Goal: Information Seeking & Learning: Find specific fact

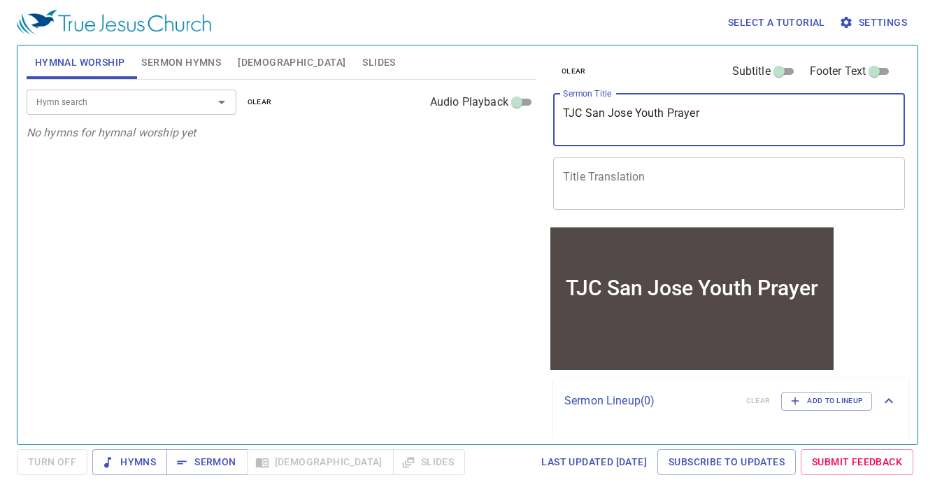
drag, startPoint x: 665, startPoint y: 113, endPoint x: 638, endPoint y: 112, distance: 27.3
click at [638, 112] on textarea "TJC San Jose Youth Prayer" at bounding box center [729, 119] width 332 height 27
type textarea "TJC San Jose Online Prayer"
click at [322, 179] on div "Hymn search Hymn search clear Audio Playback No hymns for hymnal worship yet" at bounding box center [282, 256] width 510 height 352
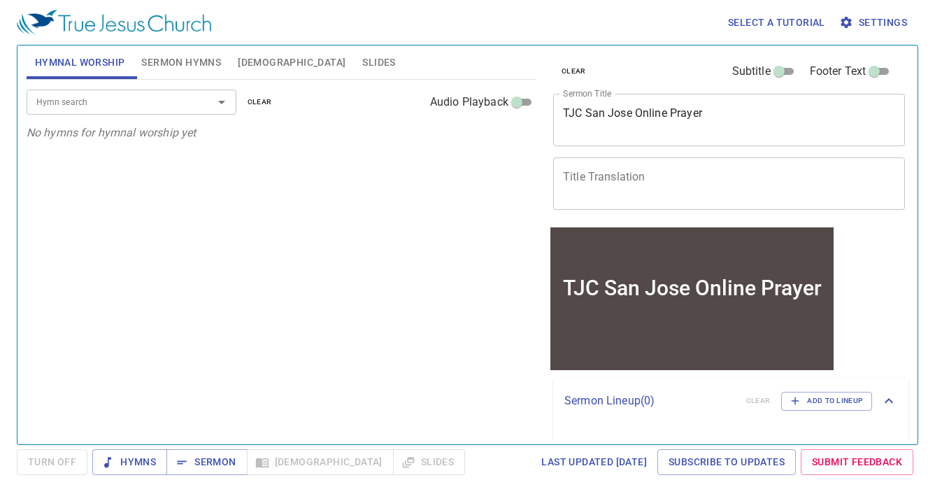
click at [257, 57] on span "[DEMOGRAPHIC_DATA]" at bounding box center [292, 62] width 108 height 17
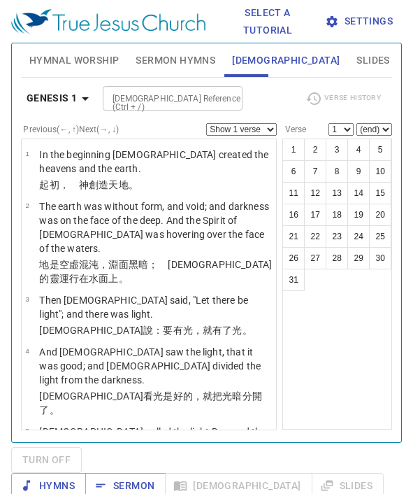
click at [76, 103] on b "Genesis 1" at bounding box center [52, 98] width 51 height 17
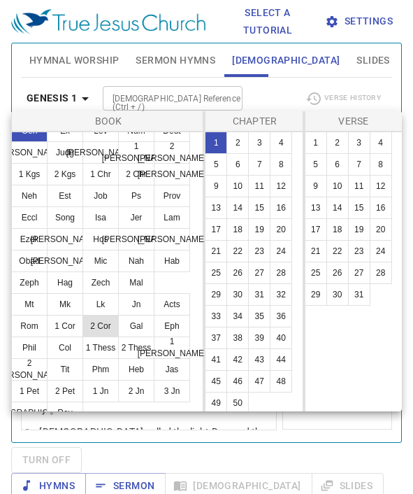
scroll to position [20, 0]
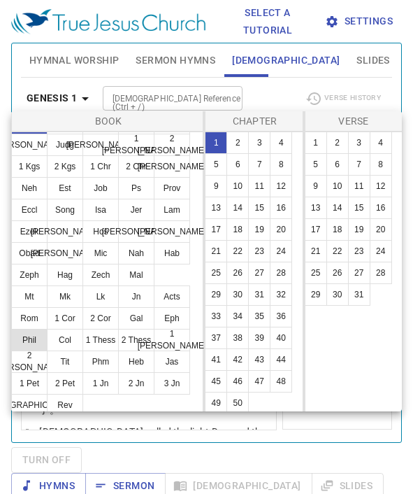
click at [38, 337] on button "Phil" at bounding box center [29, 340] width 36 height 22
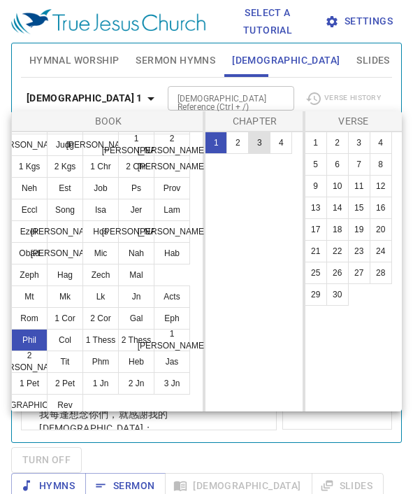
click at [259, 140] on button "3" at bounding box center [259, 142] width 22 height 22
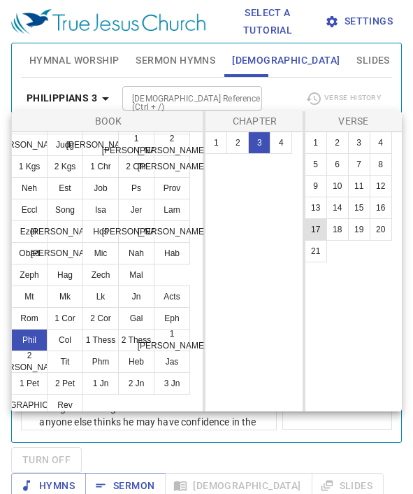
click at [315, 229] on button "17" at bounding box center [316, 229] width 22 height 22
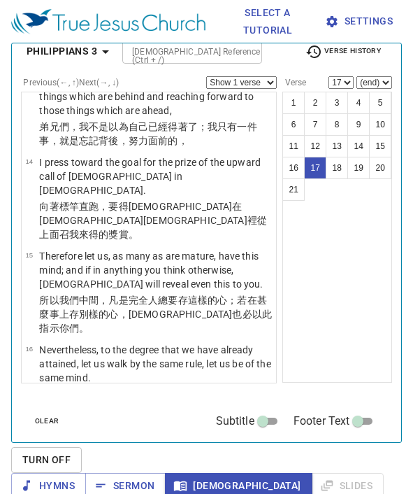
scroll to position [1152, 0]
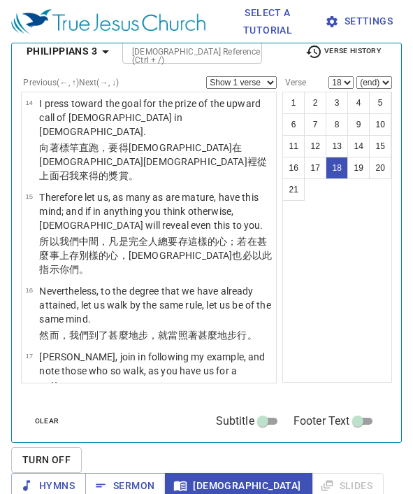
scroll to position [1214, 0]
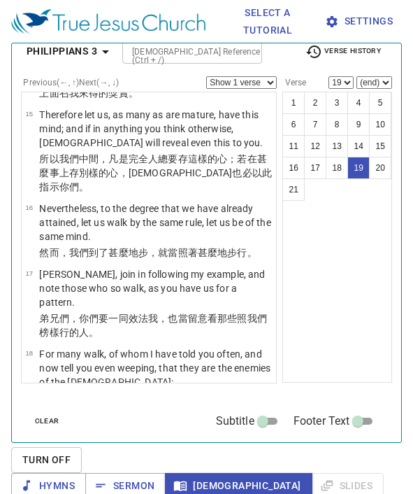
scroll to position [1297, 0]
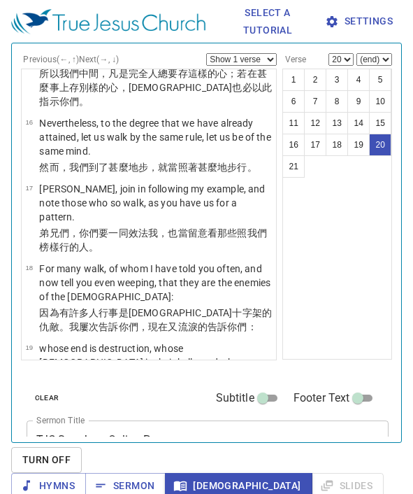
scroll to position [73, 0]
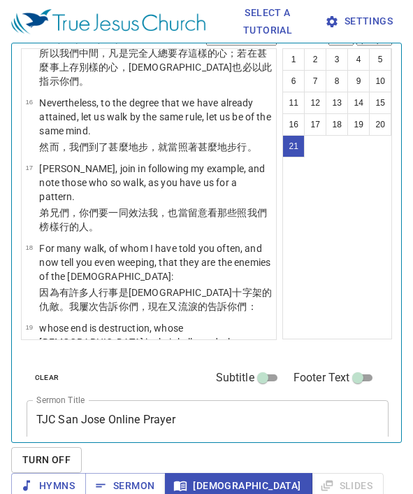
drag, startPoint x: 325, startPoint y: 228, endPoint x: 308, endPoint y: 228, distance: 16.8
click at [308, 228] on div "1 2 3 4 5 6 7 8 9 10 11 12 13 14 15 16 17 18 19 20 21" at bounding box center [338, 193] width 110 height 291
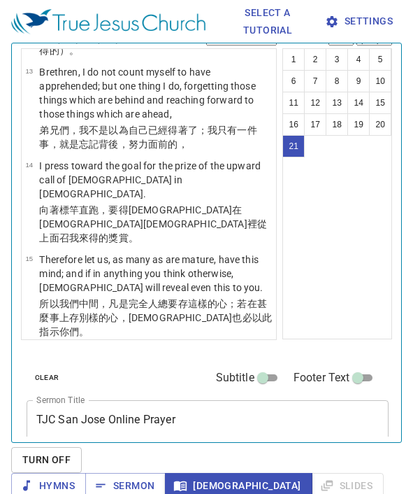
scroll to position [1208, 0]
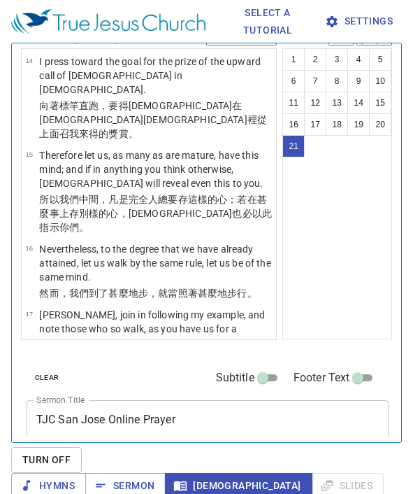
click at [137, 387] on p "For many walk, of whom I have told you often, and now tell you even weeping, th…" at bounding box center [155, 408] width 233 height 42
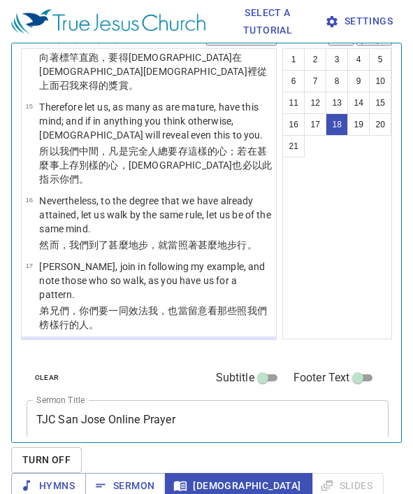
scroll to position [1289, 0]
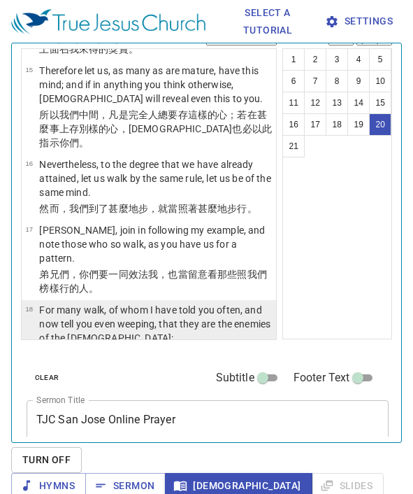
scroll to position [1198, 0]
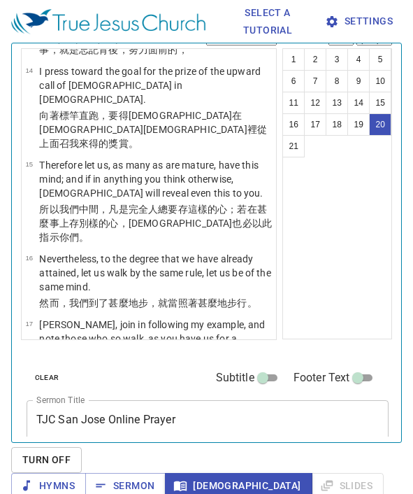
click at [148, 441] on p "因為 有許多人 行事 是[DEMOGRAPHIC_DATA] 的仇敵 。我屢次 告訴 你們 ，現在 又 流淚的 告訴 你們：" at bounding box center [155, 455] width 233 height 28
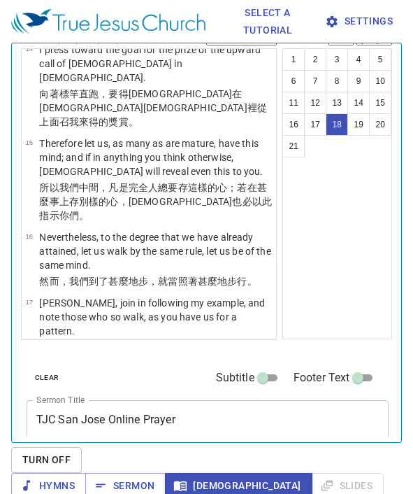
click at [152, 455] on p "whose end is destruction, whose [DEMOGRAPHIC_DATA] is their belly, and whose gl…" at bounding box center [155, 483] width 233 height 56
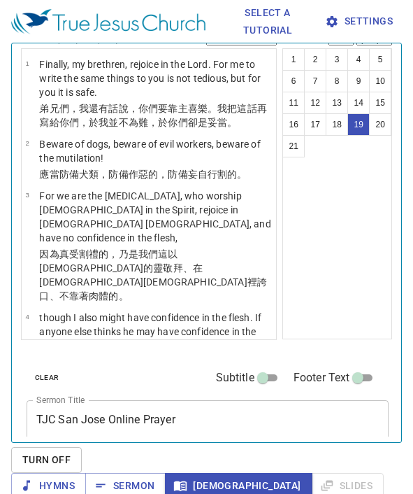
scroll to position [0, 0]
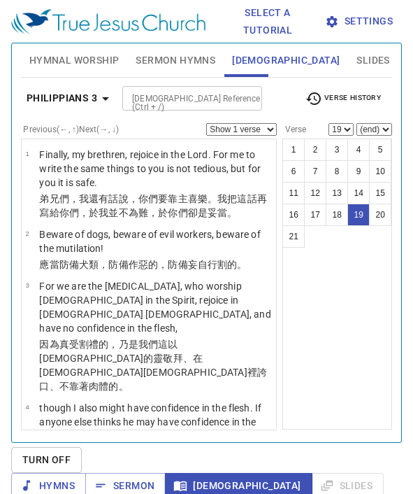
click at [99, 98] on icon "button" at bounding box center [105, 98] width 17 height 17
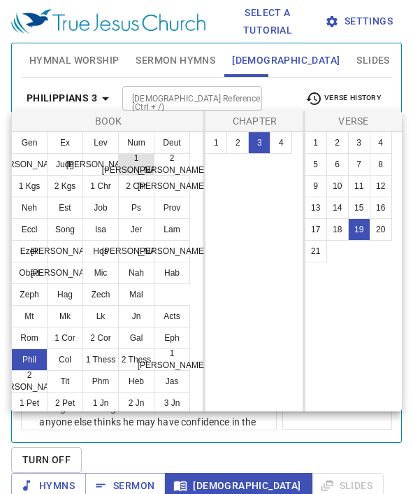
click at [135, 167] on button "1 [PERSON_NAME]" at bounding box center [136, 164] width 36 height 22
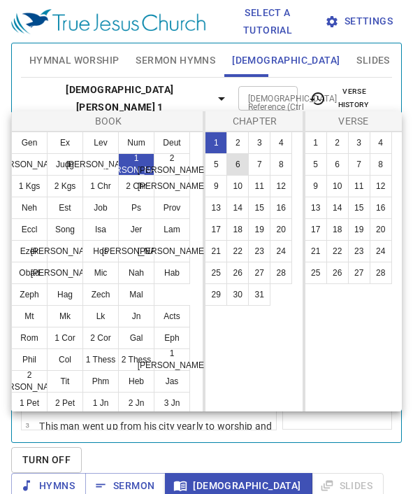
click at [243, 161] on button "6" at bounding box center [238, 164] width 22 height 22
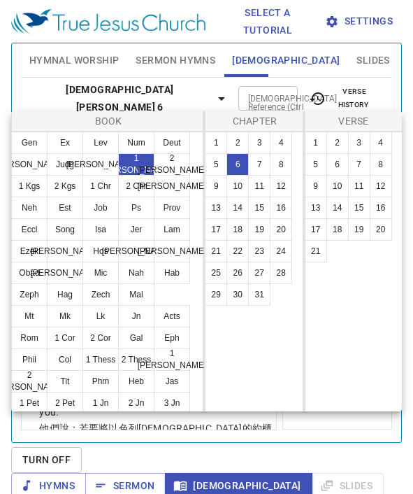
click at [301, 422] on div at bounding box center [206, 247] width 413 height 494
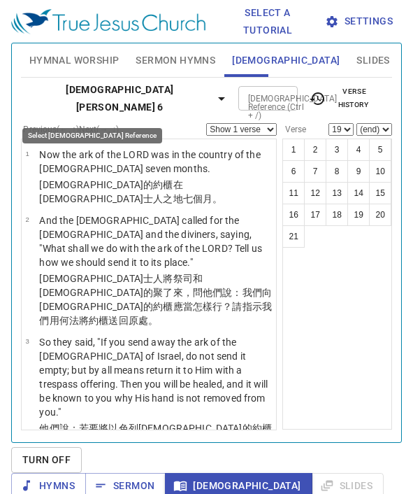
click at [213, 93] on icon "button" at bounding box center [221, 98] width 17 height 17
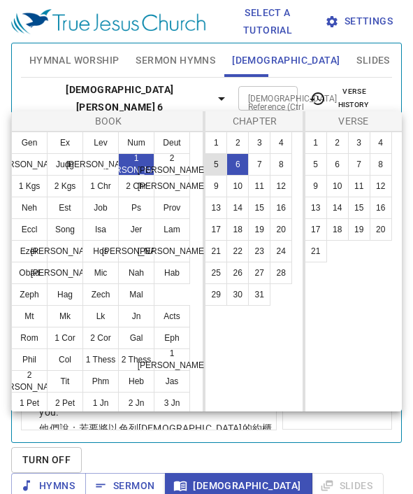
click at [219, 168] on button "5" at bounding box center [216, 164] width 22 height 22
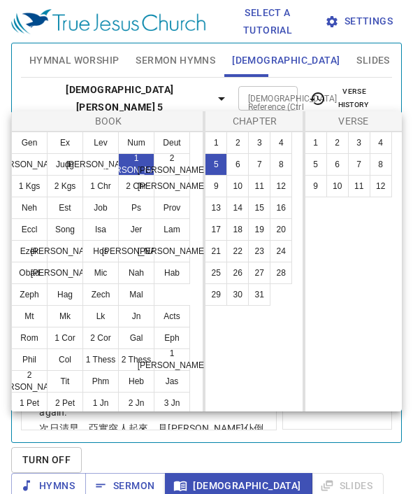
click at [287, 420] on div at bounding box center [206, 247] width 413 height 494
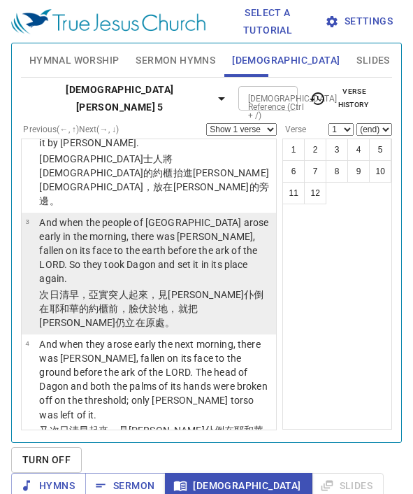
scroll to position [252, 0]
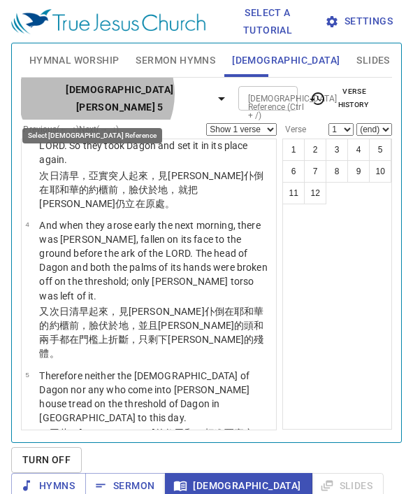
click at [213, 102] on icon "button" at bounding box center [221, 98] width 17 height 17
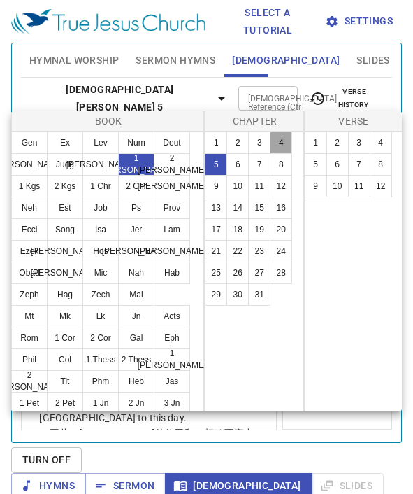
click at [278, 144] on button "4" at bounding box center [281, 142] width 22 height 22
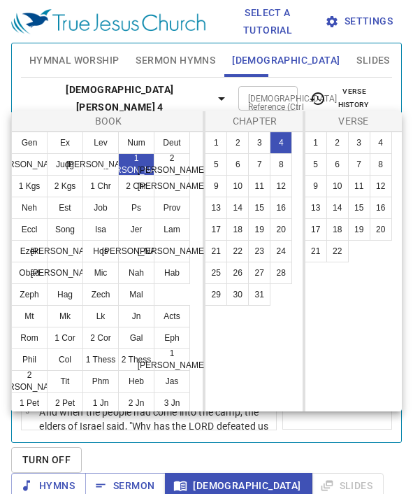
click at [287, 421] on div at bounding box center [206, 247] width 413 height 494
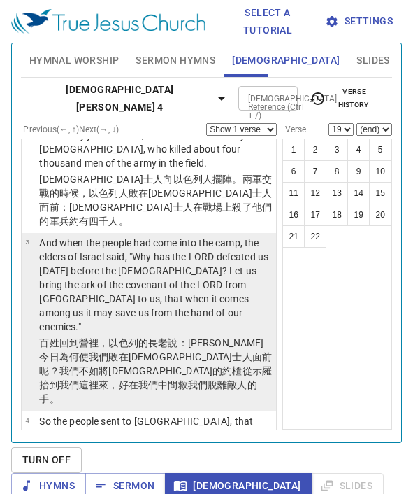
scroll to position [175, 0]
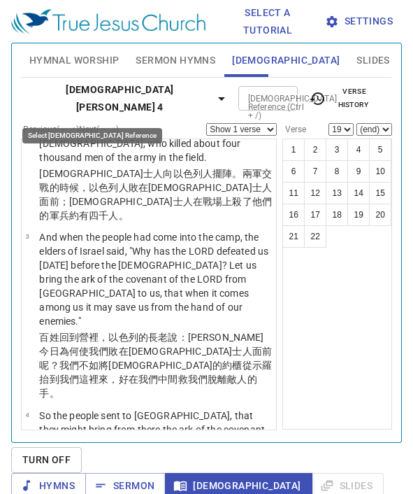
click at [213, 97] on icon "button" at bounding box center [221, 98] width 17 height 17
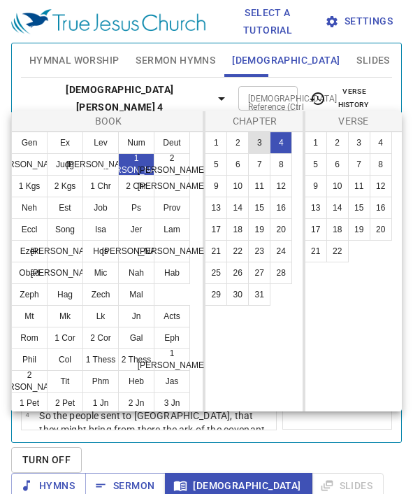
click at [254, 145] on button "3" at bounding box center [259, 142] width 22 height 22
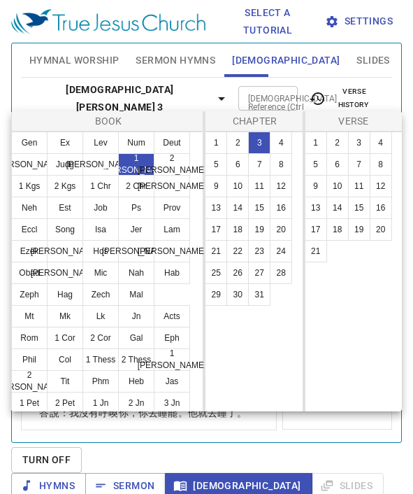
scroll to position [0, 0]
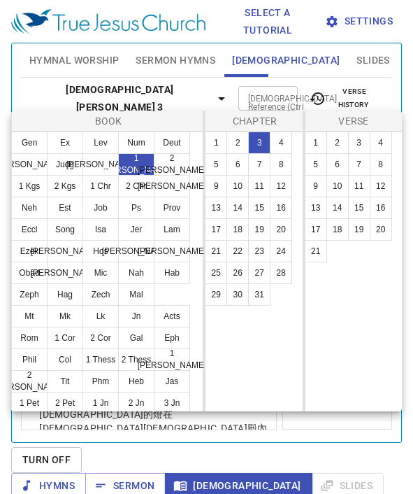
click at [271, 418] on div at bounding box center [206, 247] width 413 height 494
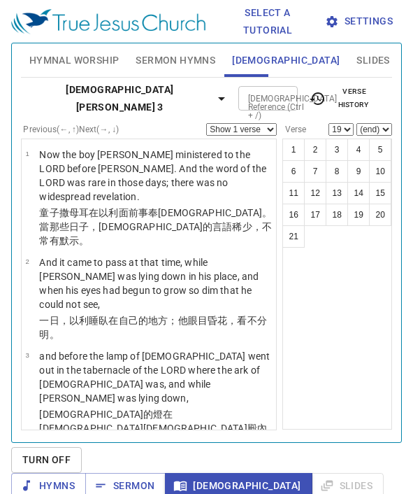
click at [213, 100] on icon "button" at bounding box center [221, 98] width 17 height 17
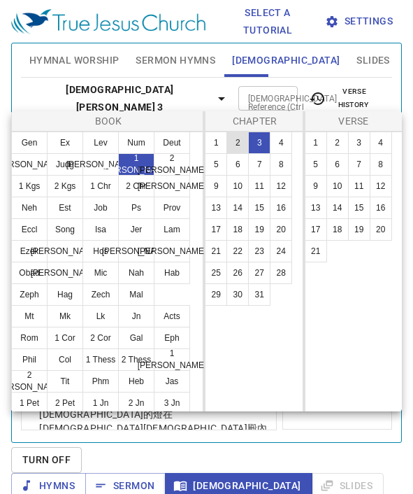
click at [238, 145] on button "2" at bounding box center [238, 142] width 22 height 22
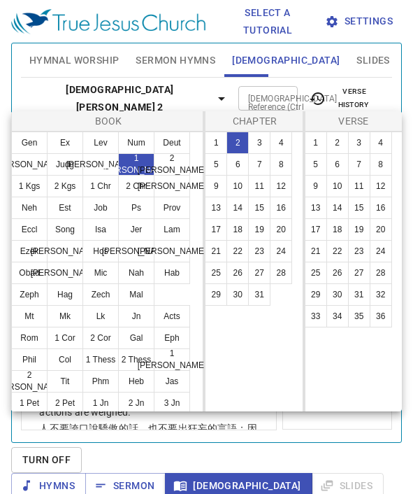
click at [276, 416] on div at bounding box center [206, 247] width 413 height 494
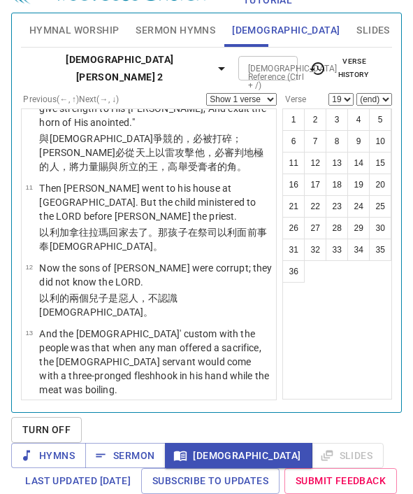
scroll to position [871, 0]
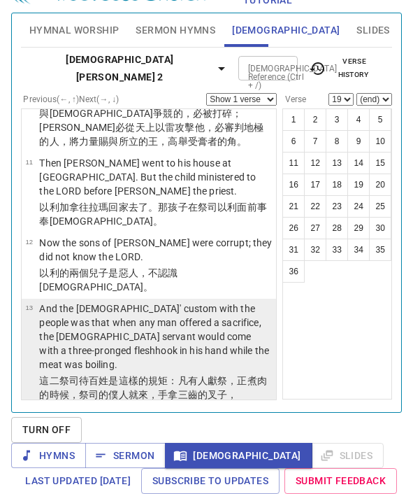
click at [213, 375] on wh376 "獻 祭 ，正煮 肉 的時候，祭司 的僕人 就來 ，手 拿三 齒 的叉子 ，" at bounding box center [153, 387] width 228 height 25
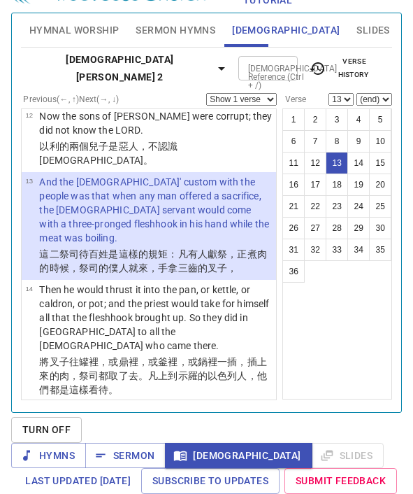
click at [209, 464] on wh935 "對獻祭 的人 說 ：將肉 給 祭司 ，叫他烤 罷。他不要 煮過的 ，要生的 。" at bounding box center [153, 476] width 228 height 25
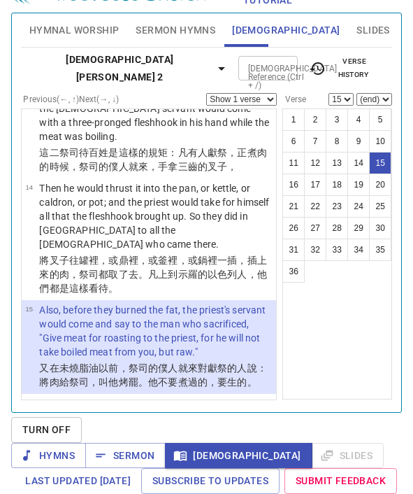
scroll to position [1098, 0]
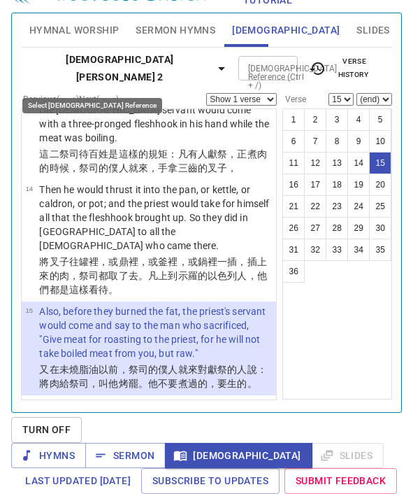
click at [213, 65] on icon "button" at bounding box center [221, 68] width 17 height 17
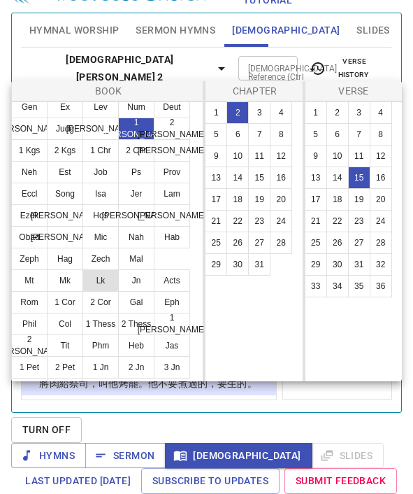
scroll to position [9, 0]
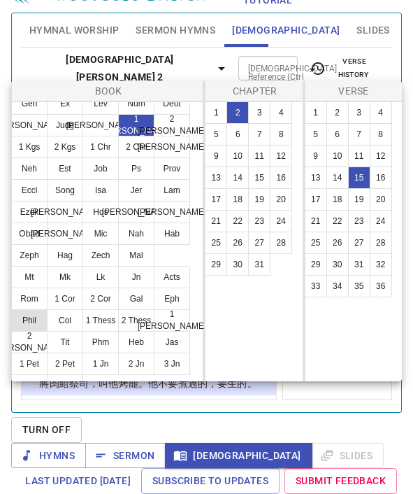
click at [34, 316] on button "Phil" at bounding box center [29, 320] width 36 height 22
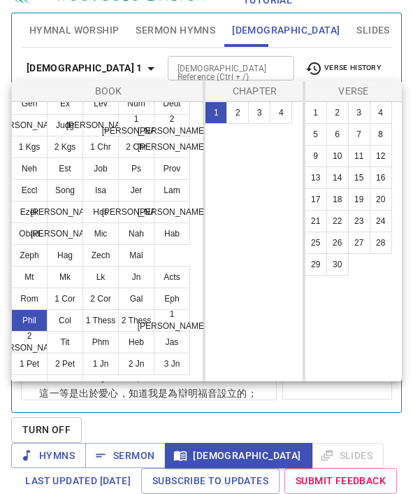
scroll to position [0, 0]
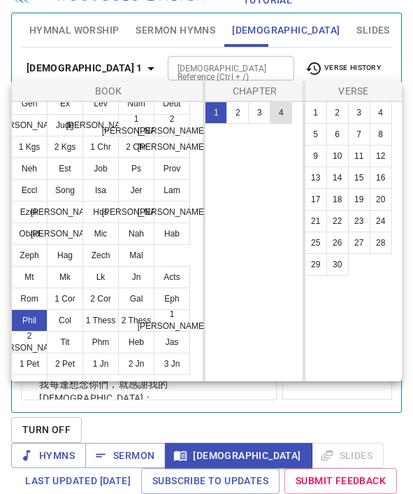
click at [273, 111] on button "4" at bounding box center [281, 112] width 22 height 22
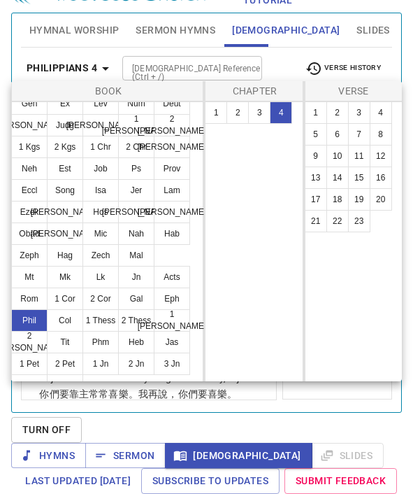
click at [298, 395] on div at bounding box center [206, 247] width 413 height 494
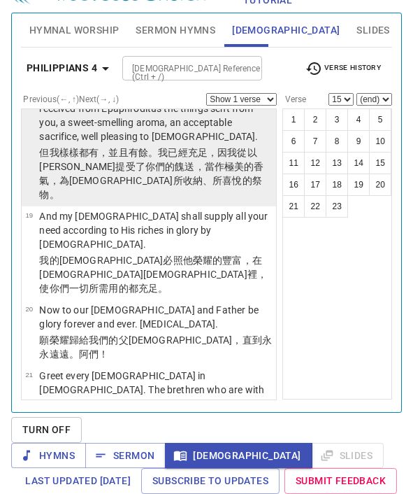
scroll to position [1415, 0]
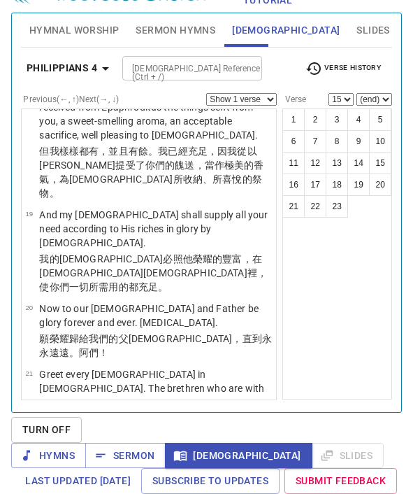
click at [107, 66] on icon "button" at bounding box center [105, 68] width 17 height 17
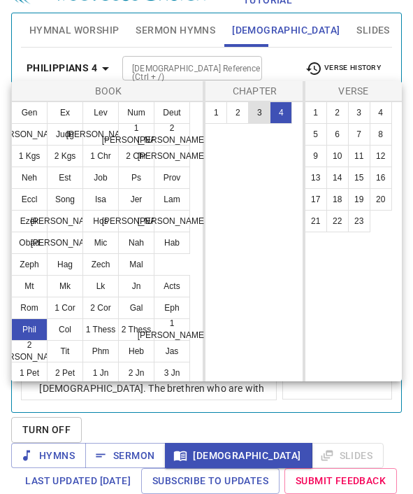
click at [255, 115] on button "3" at bounding box center [259, 112] width 22 height 22
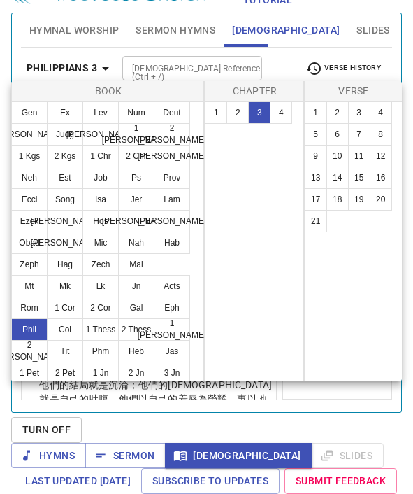
scroll to position [0, 0]
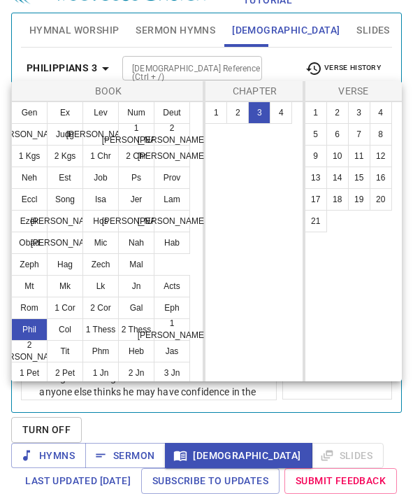
click at [304, 386] on div at bounding box center [206, 247] width 413 height 494
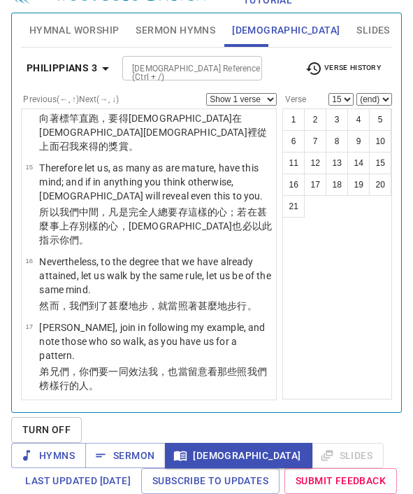
scroll to position [1256, 0]
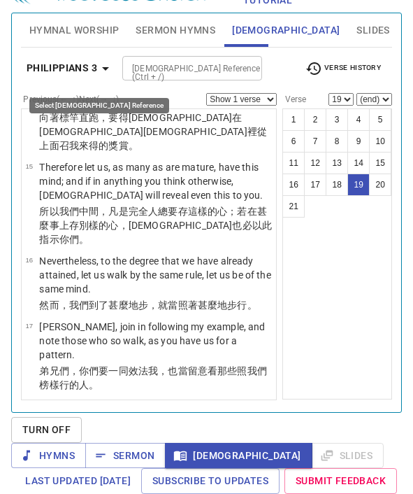
click at [94, 69] on b "Philippians 3" at bounding box center [62, 67] width 71 height 17
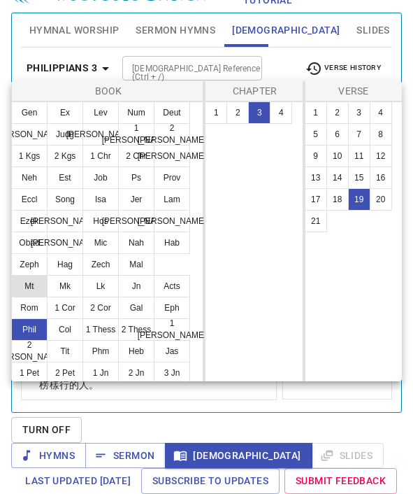
click at [29, 285] on button "Mt" at bounding box center [29, 286] width 36 height 22
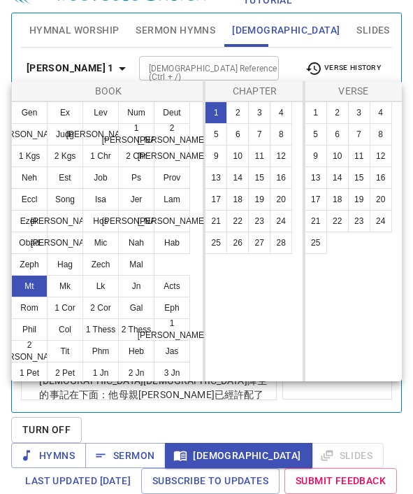
scroll to position [0, 0]
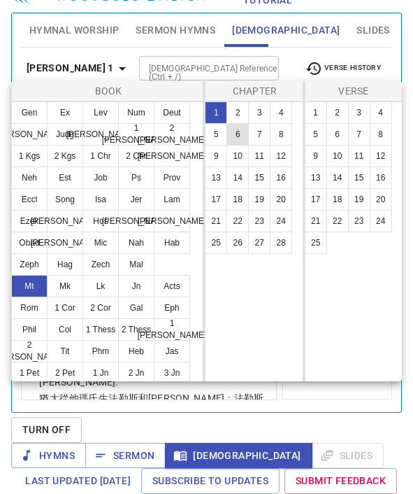
click at [237, 135] on button "6" at bounding box center [238, 134] width 22 height 22
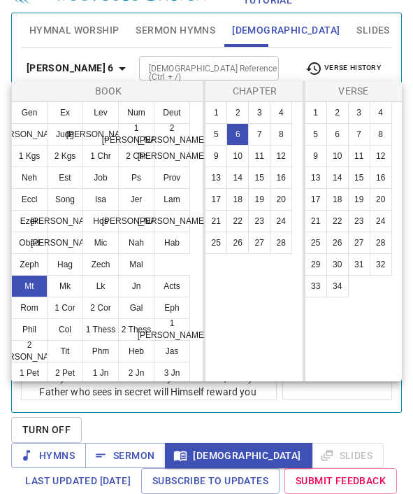
click at [292, 389] on div at bounding box center [206, 247] width 413 height 494
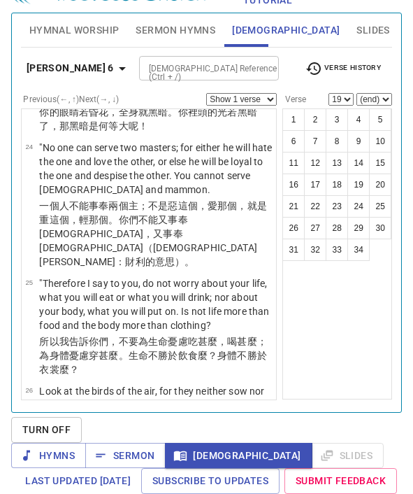
scroll to position [1755, 0]
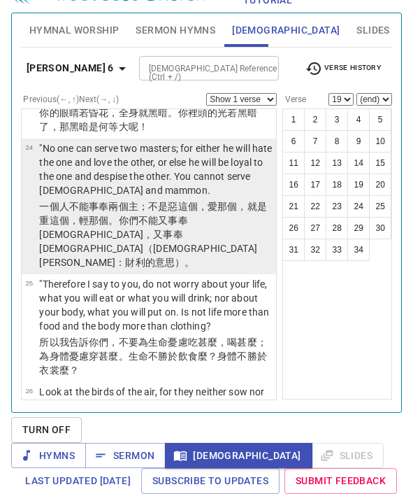
click at [183, 201] on wg3404 "這個 ，愛 那個 ，就是 重 這個 ，輕 那個 。你們不 能 又事奉 [DEMOGRAPHIC_DATA] ，又 事奉[DEMOGRAPHIC_DATA] （…" at bounding box center [153, 234] width 228 height 67
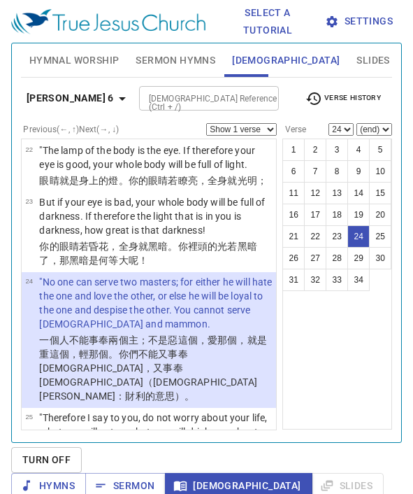
scroll to position [47, 0]
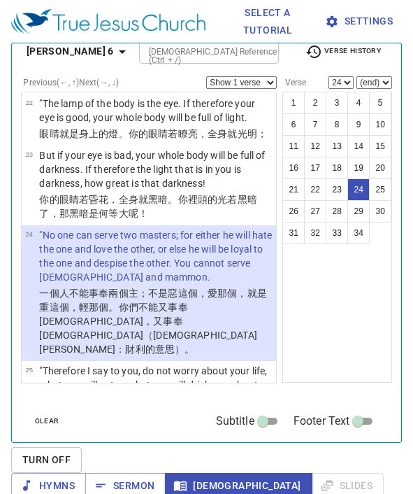
click at [114, 55] on icon "button" at bounding box center [122, 51] width 17 height 17
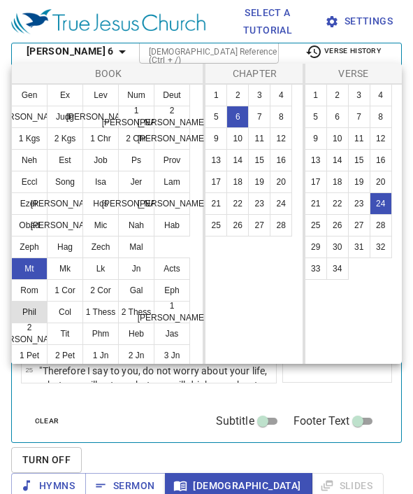
click at [27, 310] on button "Phil" at bounding box center [29, 312] width 36 height 22
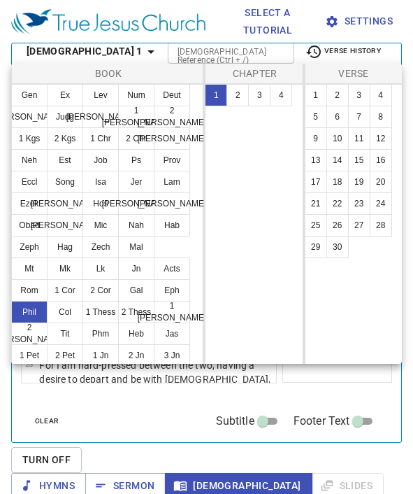
scroll to position [0, 0]
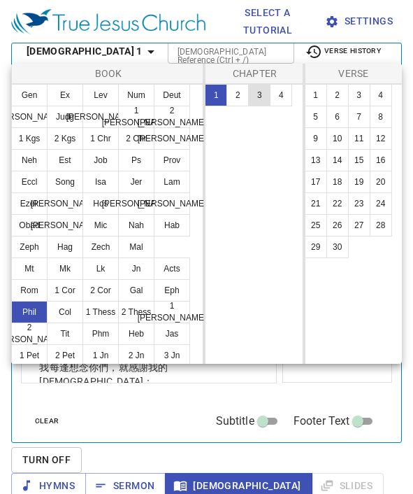
click at [253, 99] on button "3" at bounding box center [259, 95] width 22 height 22
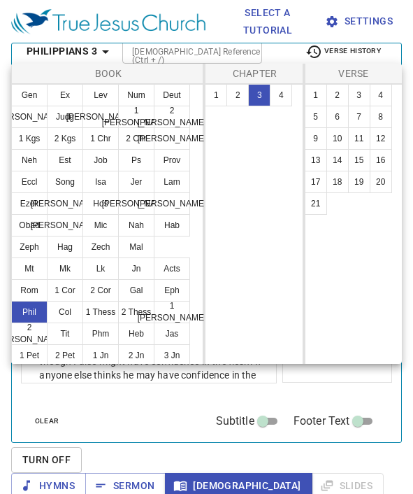
click at [314, 371] on div at bounding box center [206, 247] width 413 height 494
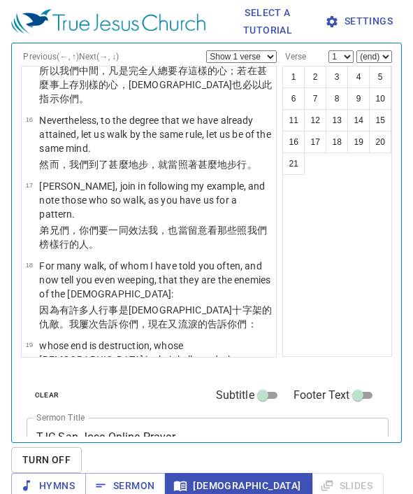
scroll to position [75, 0]
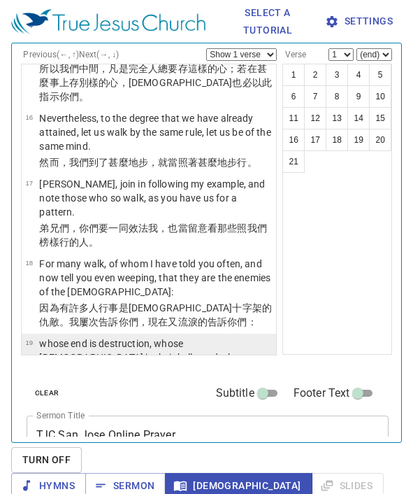
click at [187, 410] on wg2316 "就是自己的肚腹 。他們以自己的 羞辱 為榮耀 ，專以地上的事 為念 。" at bounding box center [153, 422] width 228 height 25
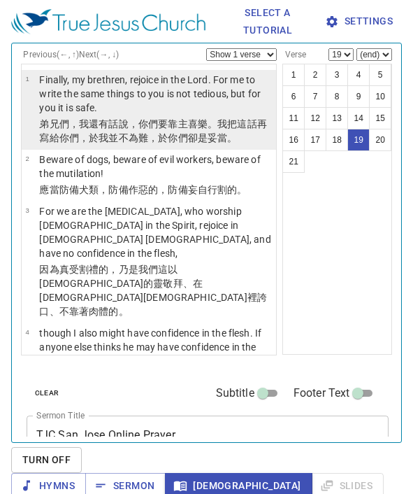
scroll to position [0, 0]
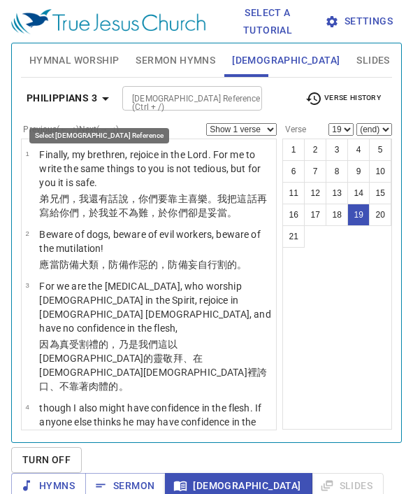
click at [103, 97] on icon "button" at bounding box center [105, 98] width 17 height 17
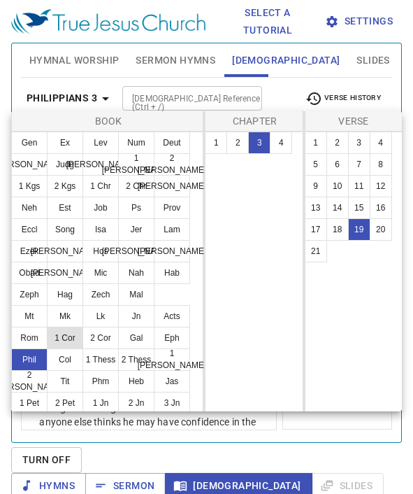
click at [66, 338] on button "1 Cor" at bounding box center [65, 338] width 36 height 22
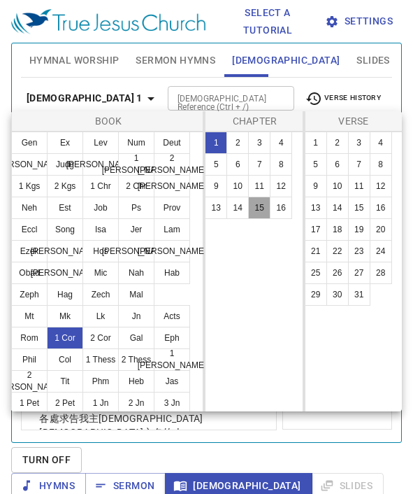
click at [260, 213] on button "15" at bounding box center [259, 208] width 22 height 22
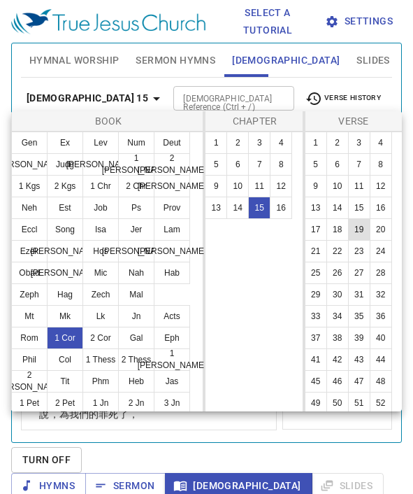
click at [363, 232] on button "19" at bounding box center [359, 229] width 22 height 22
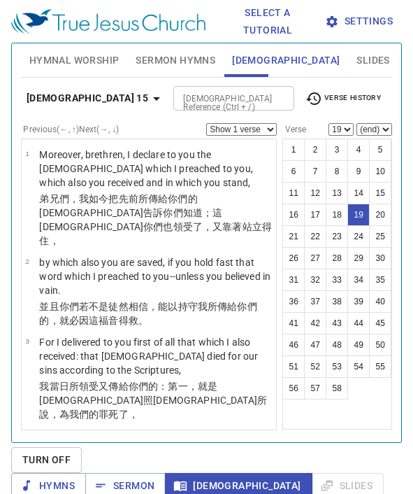
scroll to position [47, 0]
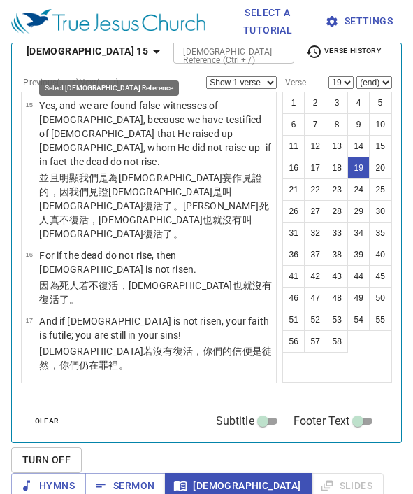
click at [148, 53] on icon "button" at bounding box center [156, 51] width 17 height 17
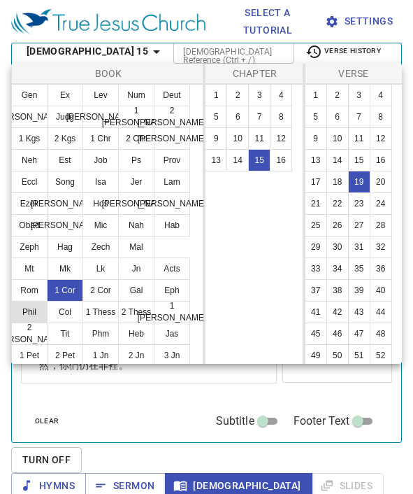
click at [36, 317] on button "Phil" at bounding box center [29, 312] width 36 height 22
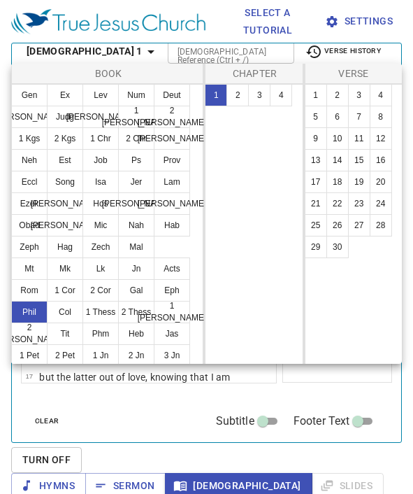
scroll to position [0, 0]
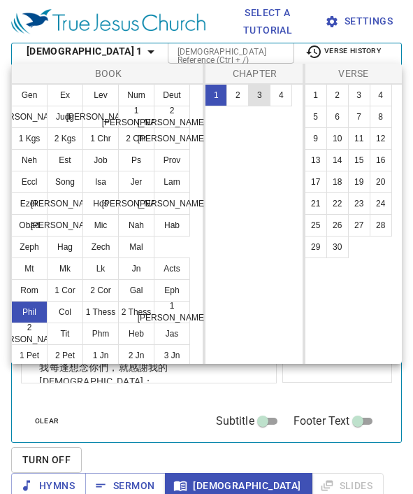
click at [258, 98] on button "3" at bounding box center [259, 95] width 22 height 22
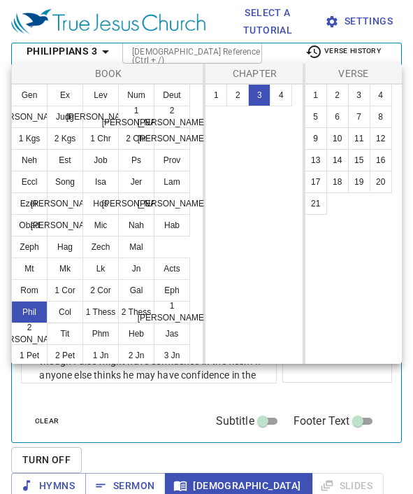
click at [348, 382] on div at bounding box center [206, 247] width 413 height 494
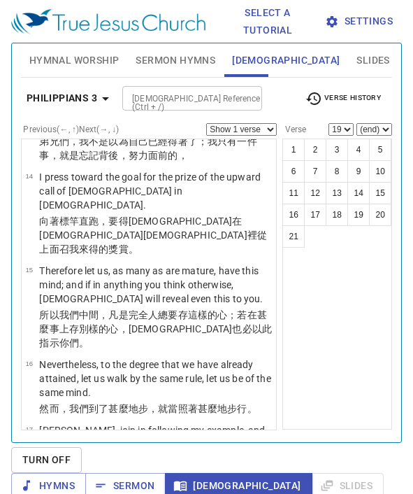
scroll to position [1171, 0]
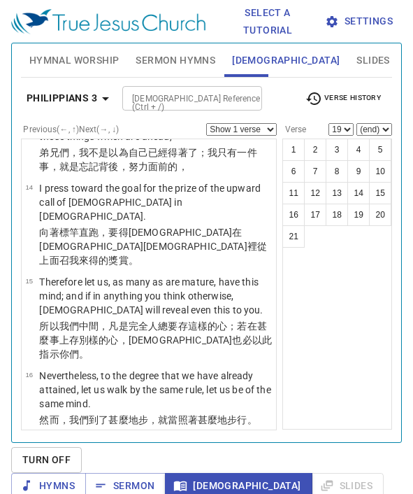
click at [150, 478] on p "弟兄們 ，你們要 一同效法 我 ，也 當留意看 那些照 我們 榜樣 行 的人。" at bounding box center [155, 492] width 233 height 28
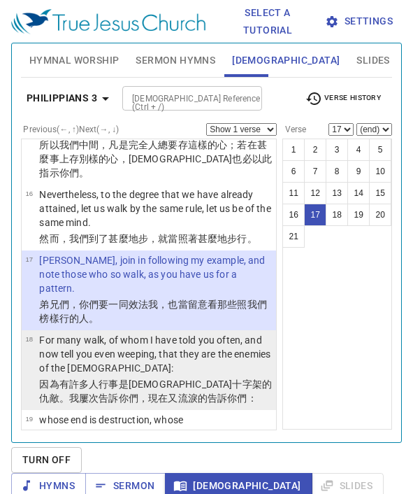
scroll to position [1354, 0]
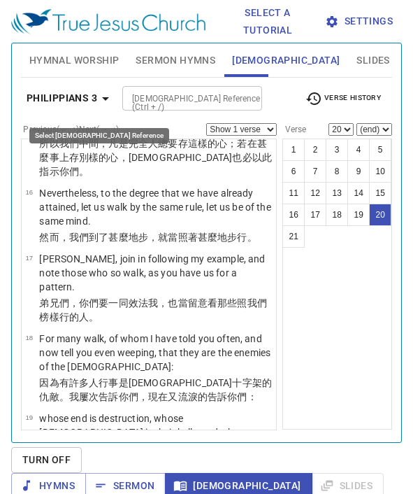
click at [100, 99] on icon "button" at bounding box center [105, 98] width 17 height 17
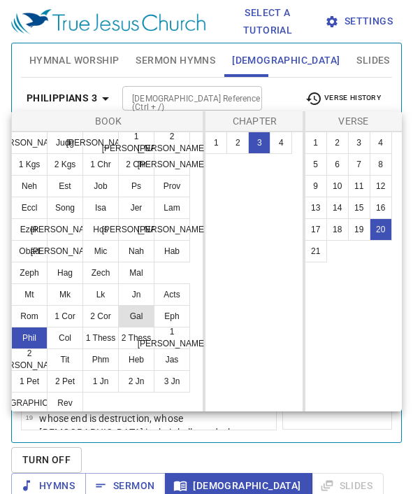
scroll to position [24, 0]
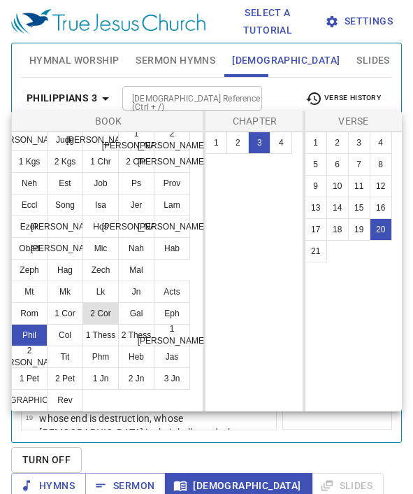
click at [103, 315] on button "2 Cor" at bounding box center [101, 313] width 36 height 22
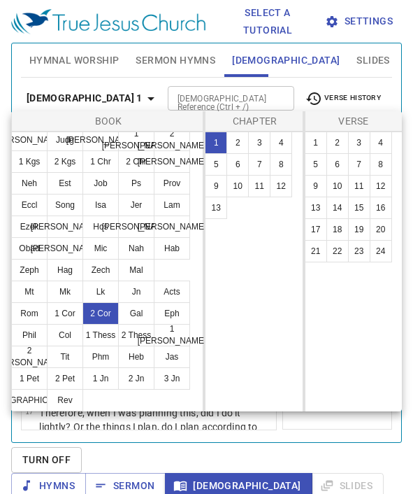
scroll to position [0, 0]
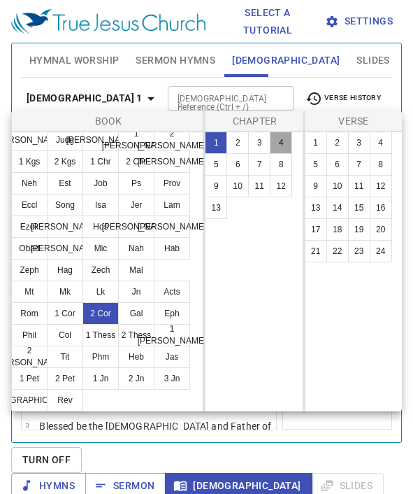
click at [280, 143] on button "4" at bounding box center [281, 142] width 22 height 22
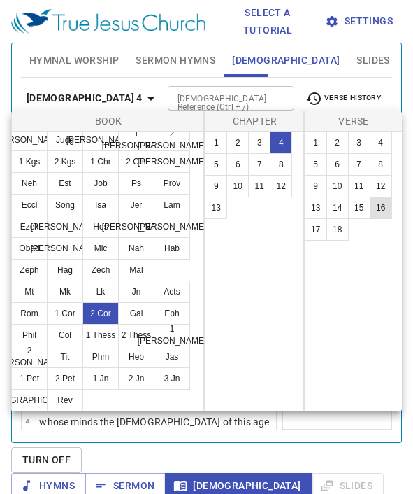
click at [385, 207] on button "16" at bounding box center [381, 208] width 22 height 22
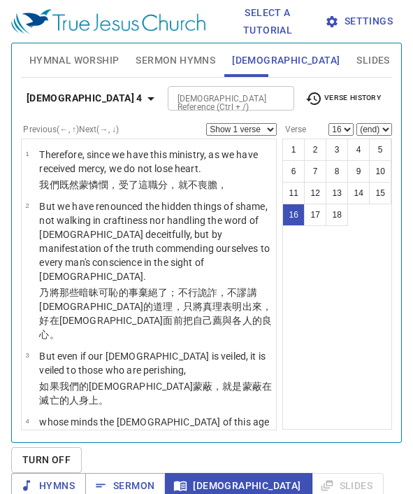
scroll to position [47, 0]
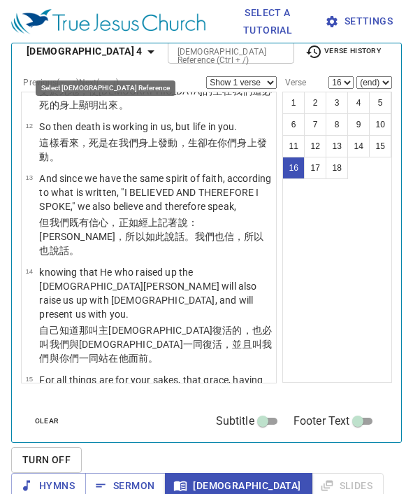
click at [143, 56] on icon "button" at bounding box center [151, 51] width 17 height 17
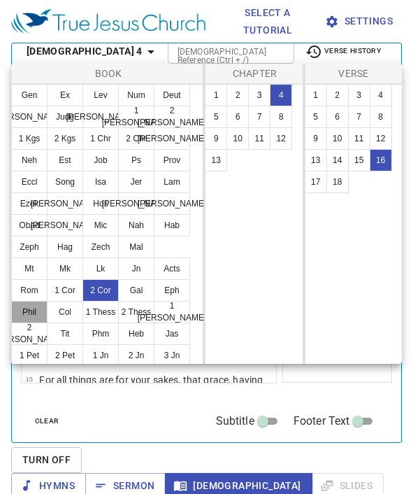
click at [35, 313] on button "Phil" at bounding box center [29, 312] width 36 height 22
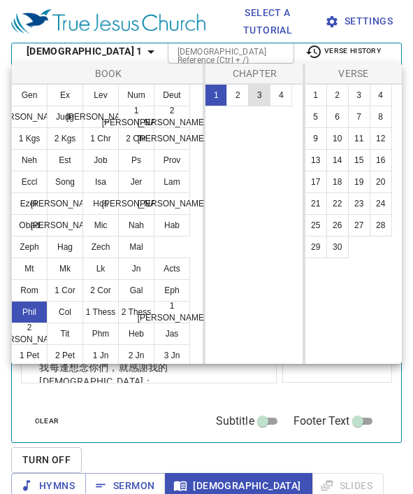
click at [259, 94] on button "3" at bounding box center [259, 95] width 22 height 22
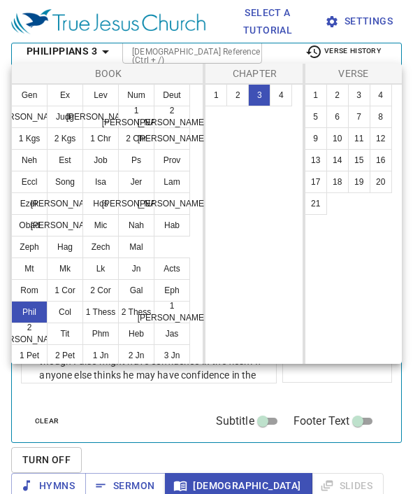
click at [318, 373] on div at bounding box center [206, 247] width 413 height 494
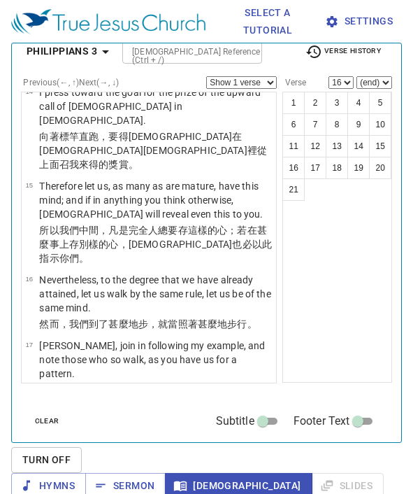
scroll to position [1218, 0]
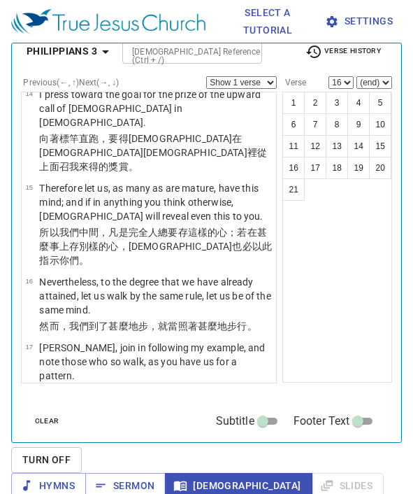
click at [180, 466] on wg4716 "的仇敵 。我屢次 告訴 你們 ，現在 又 流淚的 告訴 你們：" at bounding box center [155, 478] width 233 height 25
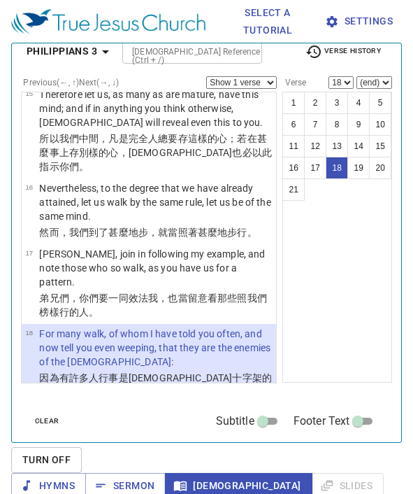
scroll to position [1315, 0]
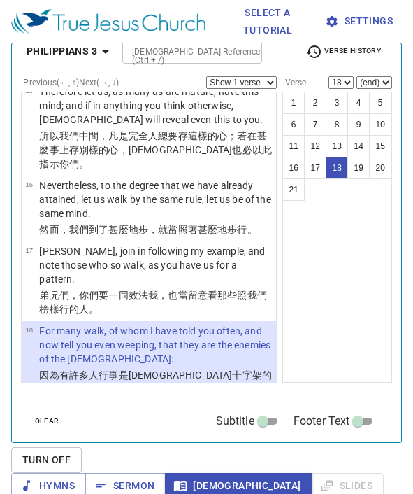
select select "20"
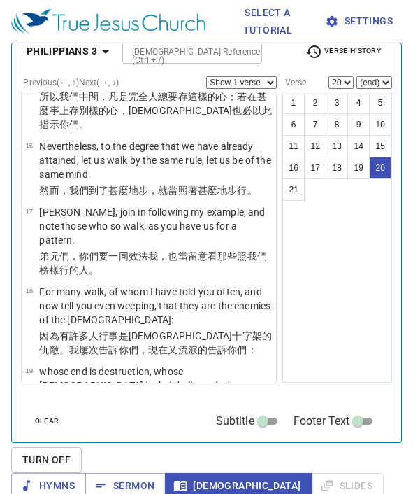
scroll to position [1354, 0]
